Goal: Navigation & Orientation: Find specific page/section

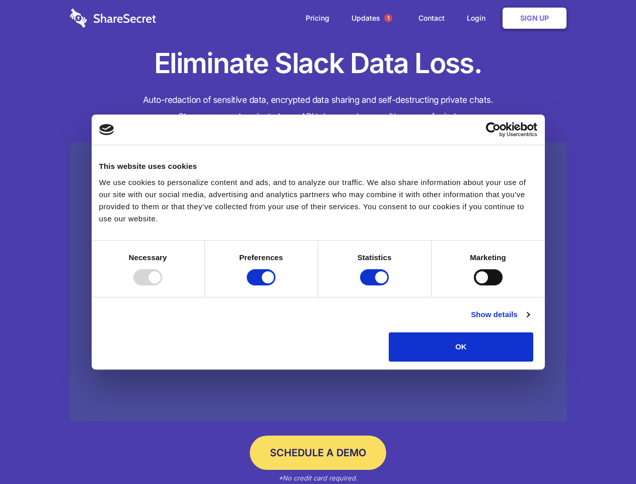
click at [162, 285] on div at bounding box center [147, 277] width 29 height 16
click at [275, 285] on input "Preferences" at bounding box center [261, 277] width 29 height 16
checkbox input "false"
click at [376, 285] on input "Statistics" at bounding box center [374, 277] width 29 height 16
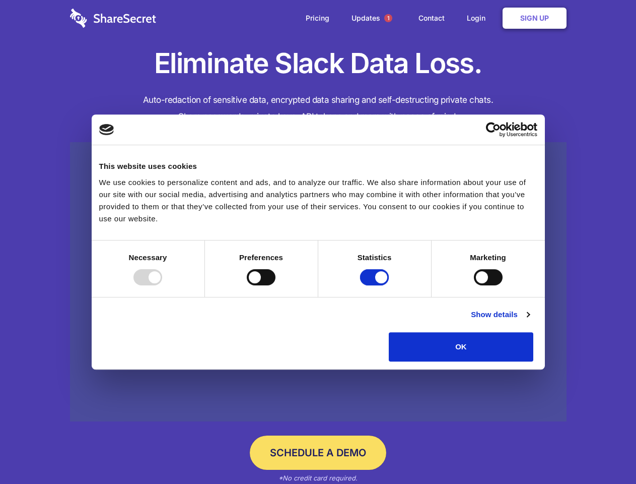
checkbox input "false"
click at [474, 285] on input "Marketing" at bounding box center [488, 277] width 29 height 16
checkbox input "true"
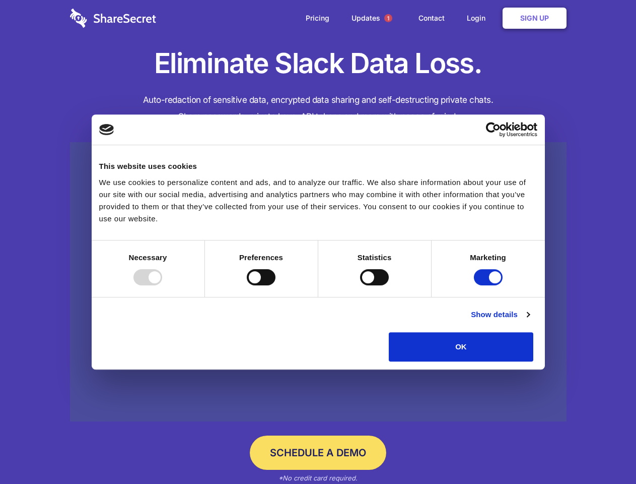
click at [529, 320] on link "Show details" at bounding box center [500, 314] width 58 height 12
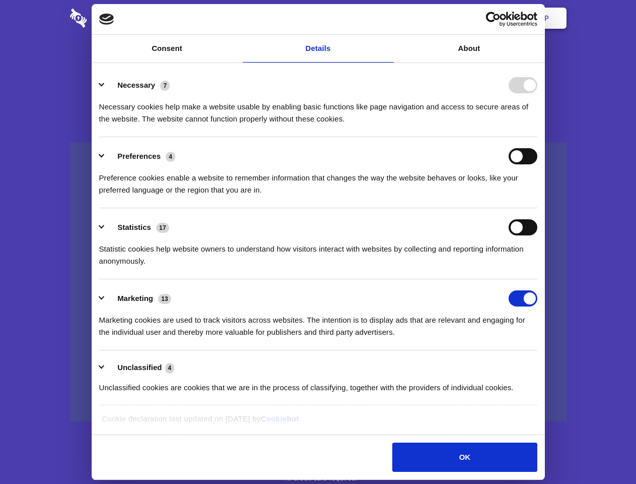
click at [537, 137] on li "Necessary 7 Necessary cookies help make a website usable by enabling basic func…" at bounding box center [318, 101] width 438 height 71
click at [388, 18] on span "1" at bounding box center [388, 18] width 8 height 8
